Goal: Complete application form

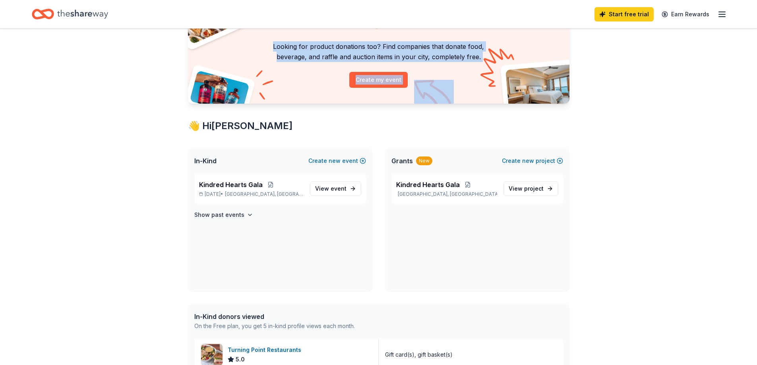
scroll to position [5, 0]
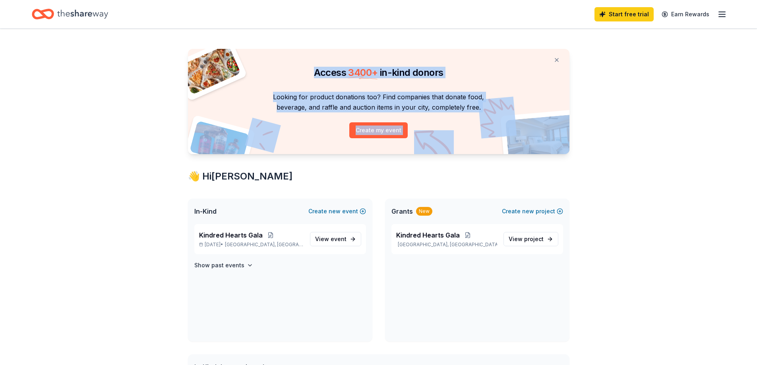
drag, startPoint x: 755, startPoint y: 57, endPoint x: 762, endPoint y: -2, distance: 59.3
click at [757, 0] on html "Start free trial Earn Rewards Access 3400 + in-kind donors Looking for product …" at bounding box center [378, 177] width 757 height 365
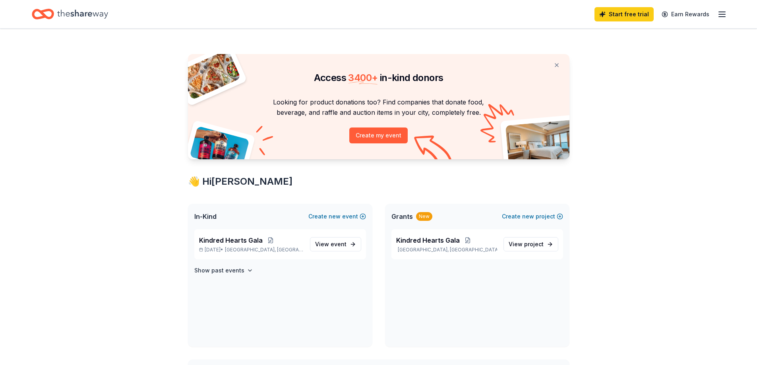
click at [48, 16] on icon "Home" at bounding box center [43, 14] width 22 height 19
click at [64, 8] on icon "Home" at bounding box center [82, 14] width 51 height 16
click at [721, 17] on icon "button" at bounding box center [722, 15] width 10 height 10
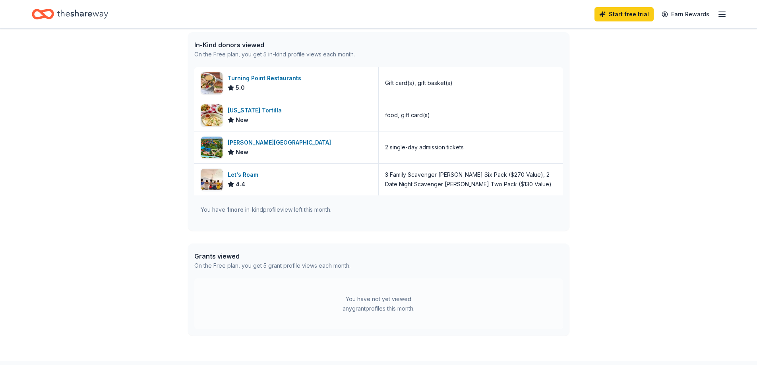
scroll to position [327, 0]
click at [286, 143] on div "[PERSON_NAME][GEOGRAPHIC_DATA]" at bounding box center [281, 144] width 107 height 10
click at [233, 211] on span "1 more" at bounding box center [235, 210] width 17 height 7
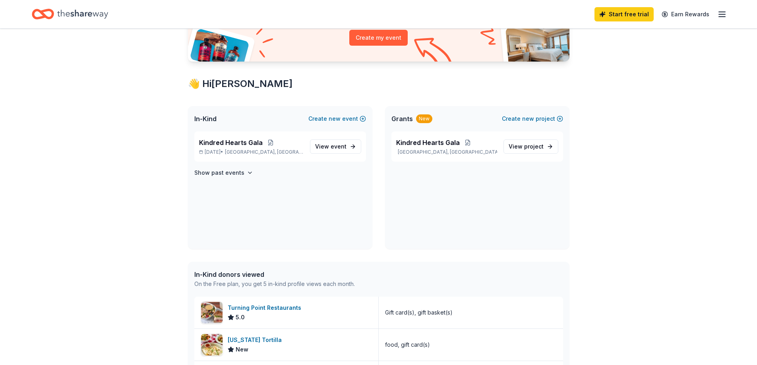
scroll to position [104, 0]
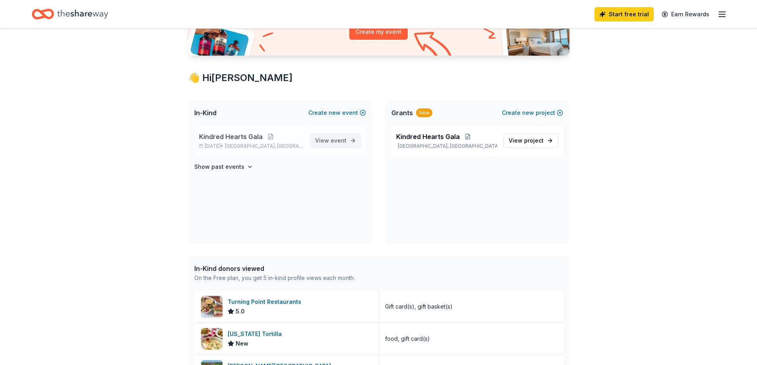
click at [335, 141] on span "event" at bounding box center [339, 140] width 16 height 7
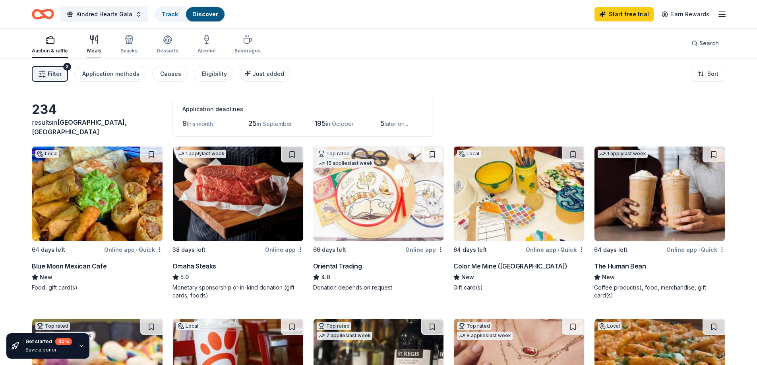
click at [93, 44] on icon "button" at bounding box center [94, 40] width 10 height 10
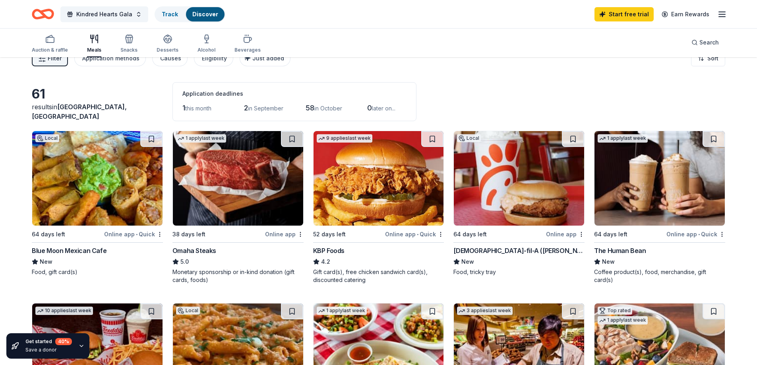
scroll to position [14, 0]
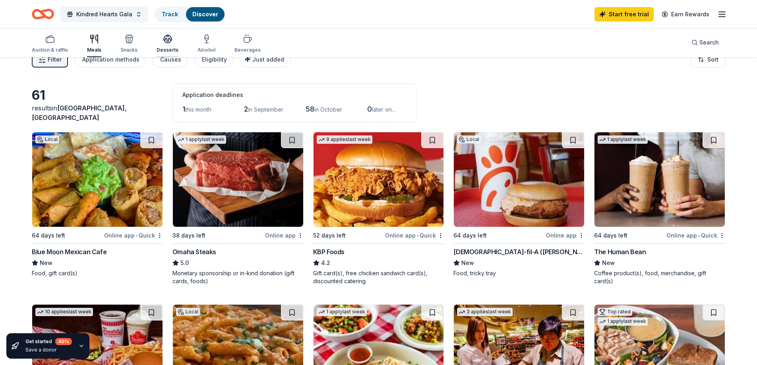
click at [168, 38] on icon "button" at bounding box center [168, 39] width 10 height 10
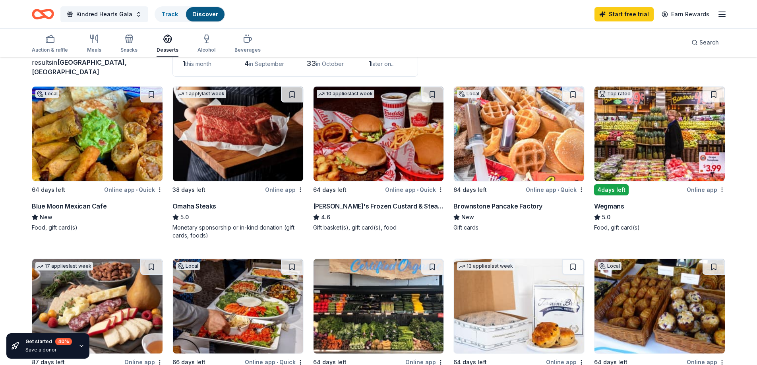
scroll to position [26, 0]
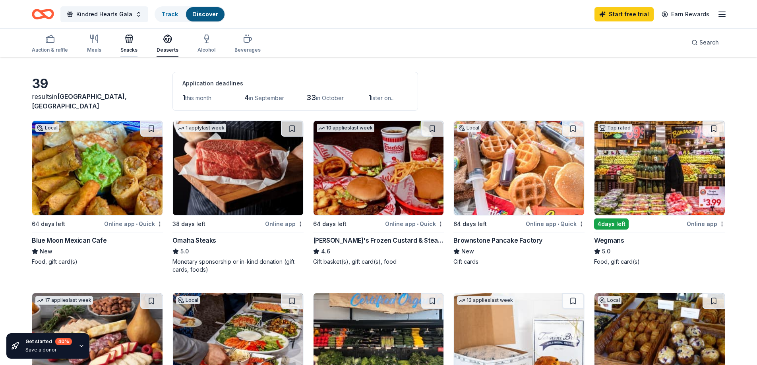
click at [122, 46] on div "Snacks" at bounding box center [128, 43] width 17 height 19
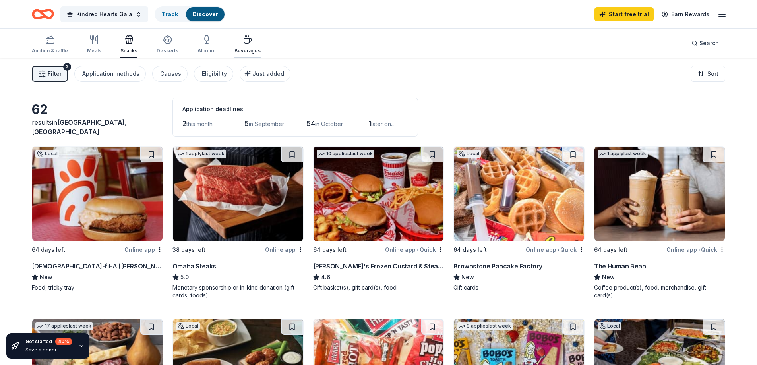
click at [243, 45] on div "Beverages" at bounding box center [248, 44] width 26 height 19
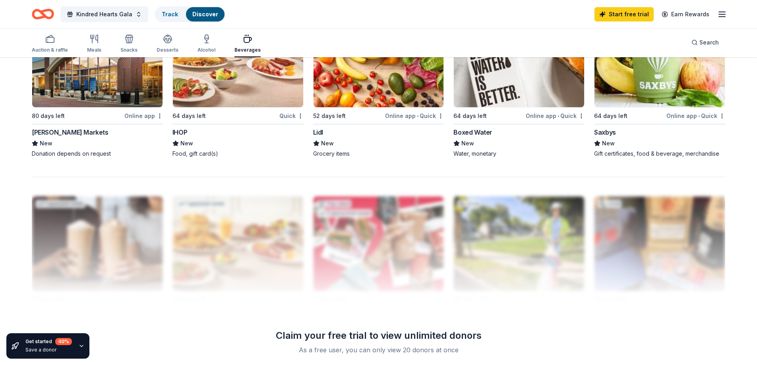
scroll to position [642, 0]
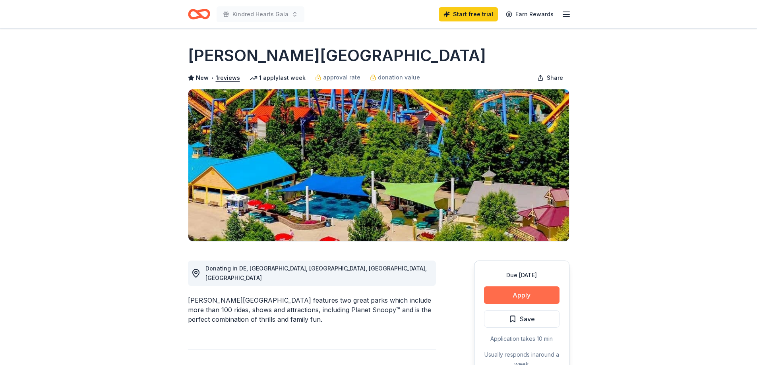
click at [542, 293] on button "Apply" at bounding box center [522, 295] width 76 height 17
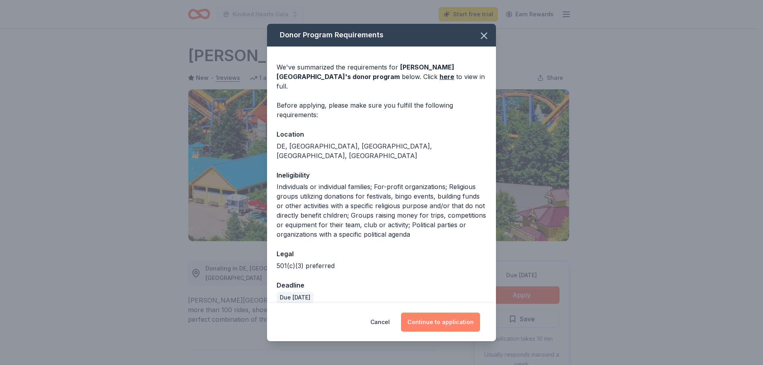
click at [454, 317] on button "Continue to application" at bounding box center [440, 322] width 79 height 19
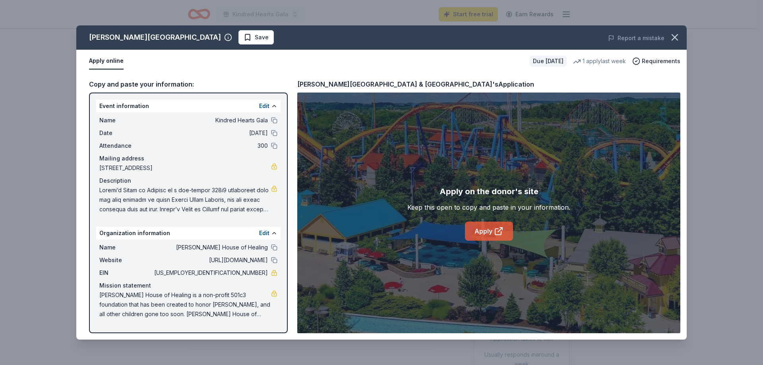
click at [490, 229] on link "Apply" at bounding box center [489, 231] width 48 height 19
click at [490, 235] on link "Apply" at bounding box center [489, 231] width 48 height 19
click at [489, 235] on link "Apply" at bounding box center [489, 231] width 48 height 19
click at [492, 228] on link "Apply" at bounding box center [489, 231] width 48 height 19
